Goal: Navigation & Orientation: Find specific page/section

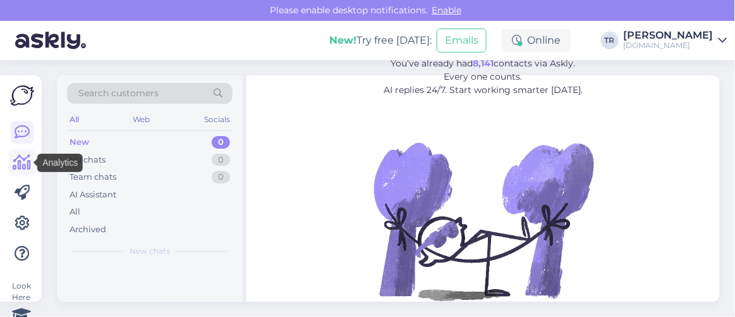
click at [28, 168] on icon at bounding box center [22, 162] width 18 height 15
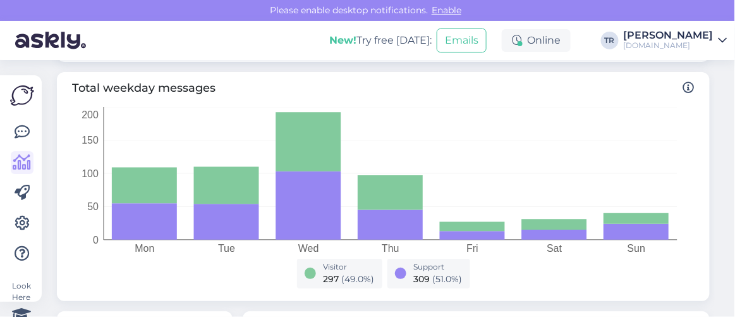
scroll to position [590, 0]
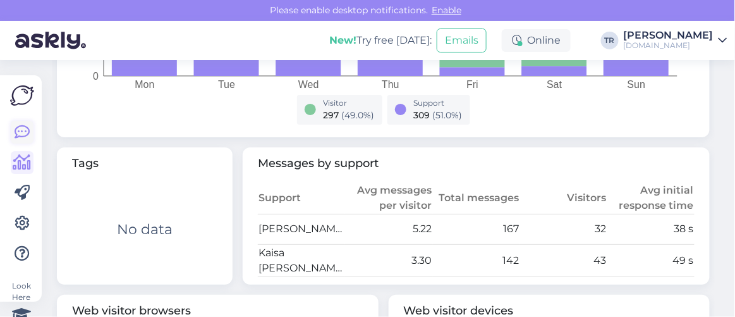
click at [25, 135] on icon at bounding box center [22, 132] width 15 height 15
